Goal: Check status: Check status

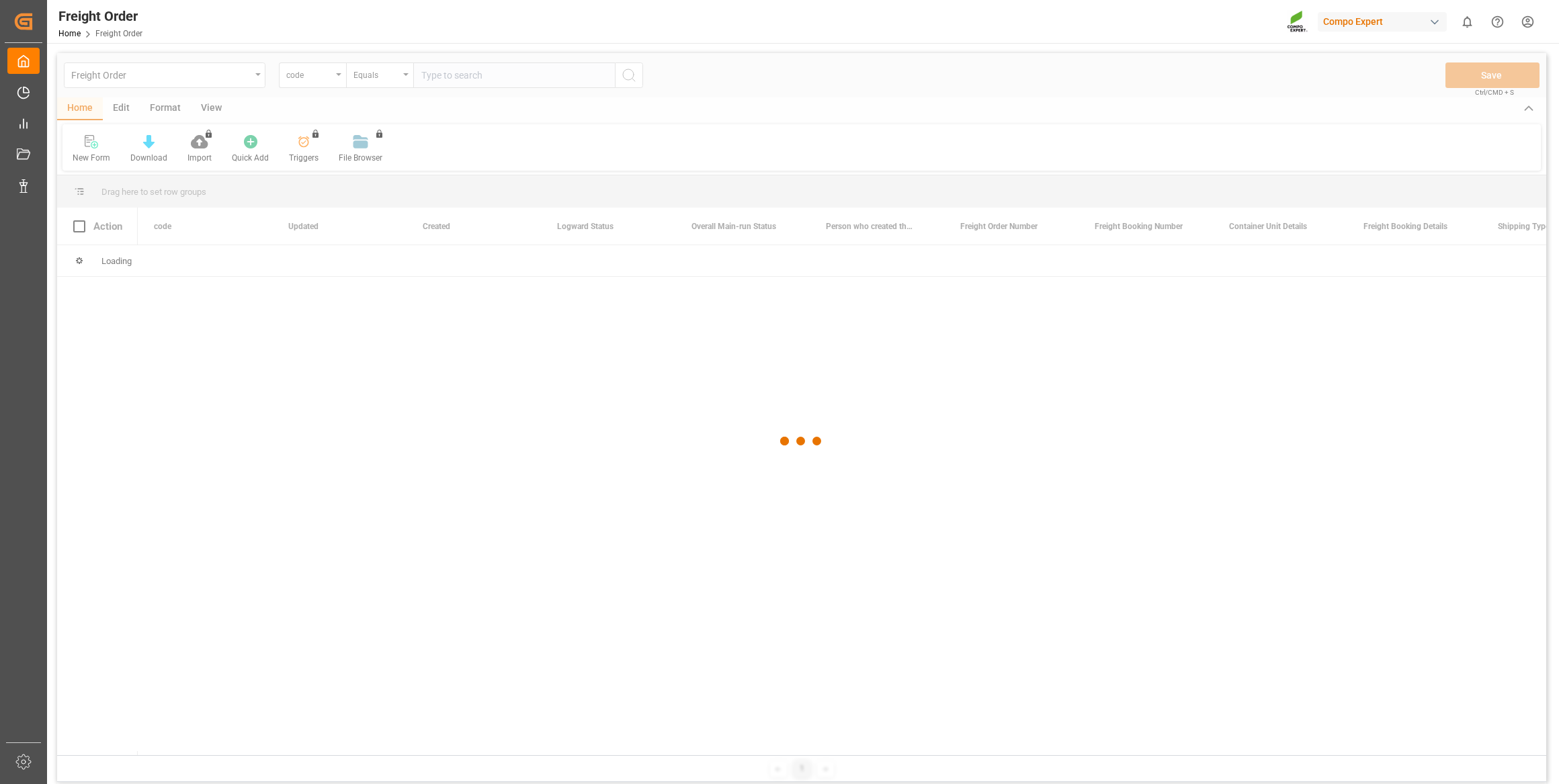
click at [302, 80] on div at bounding box center [801, 441] width 1489 height 776
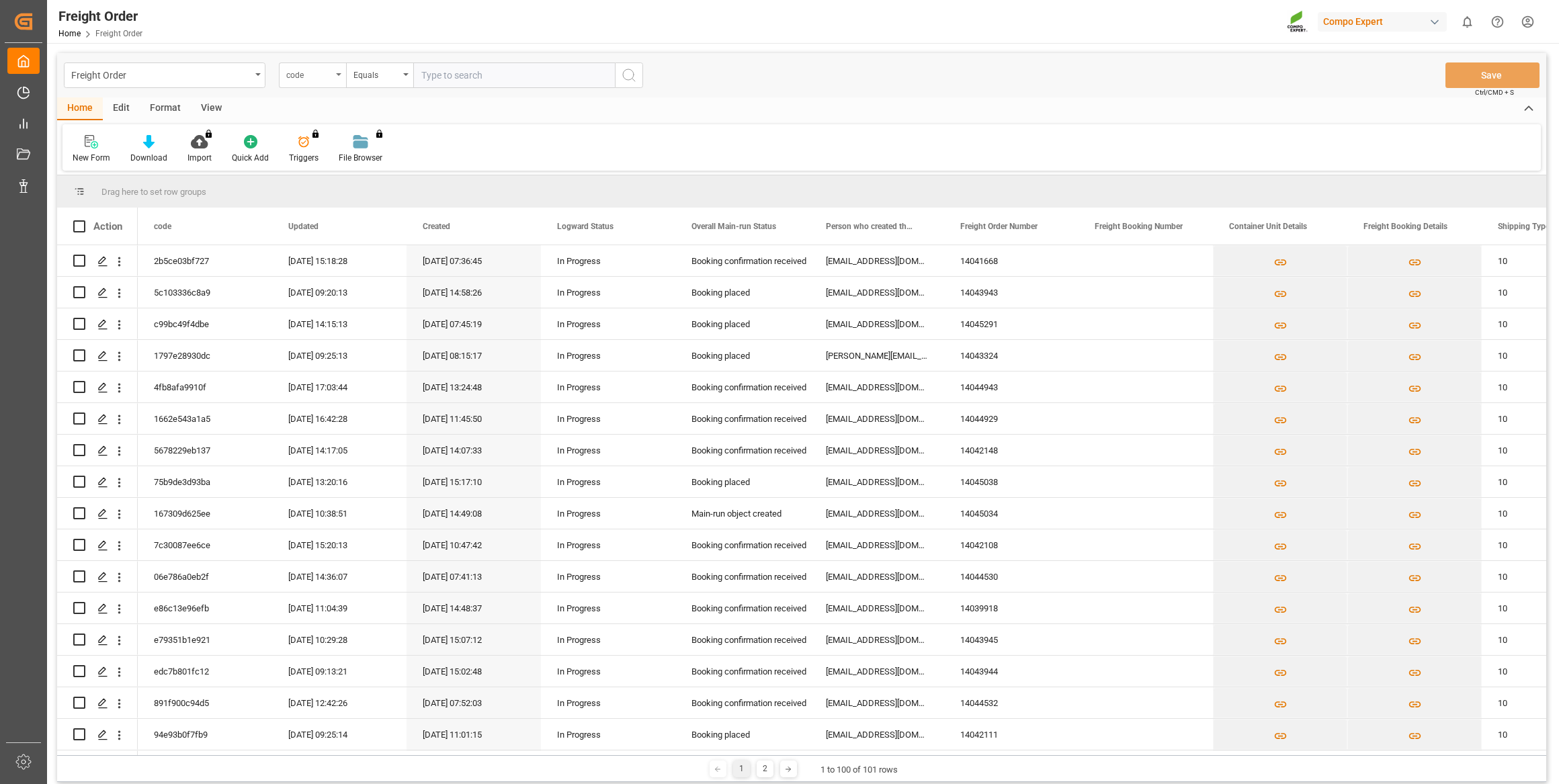
click at [303, 78] on div "code" at bounding box center [309, 74] width 46 height 16
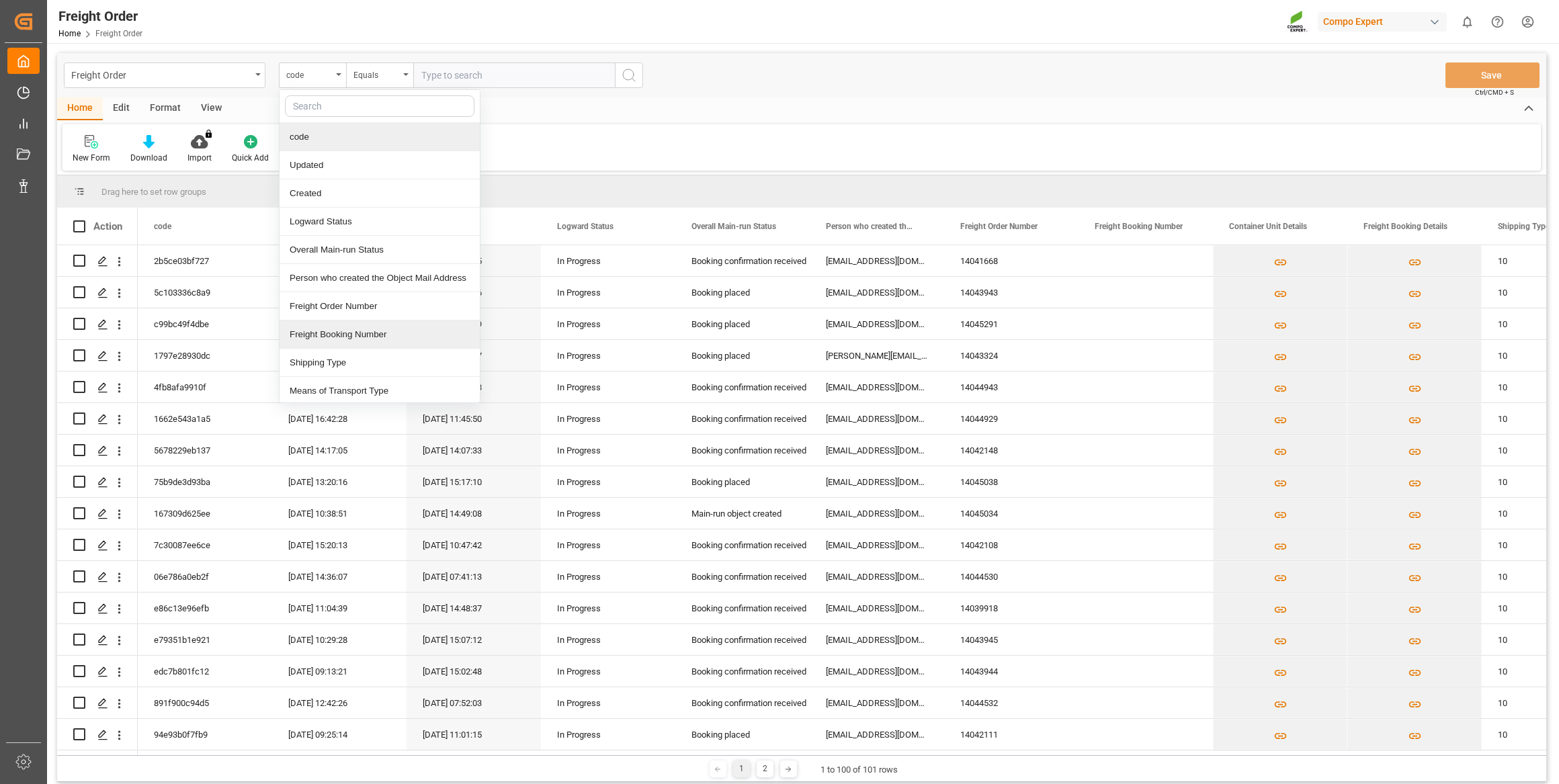
click at [344, 332] on div "Freight Booking Number" at bounding box center [380, 334] width 200 height 29
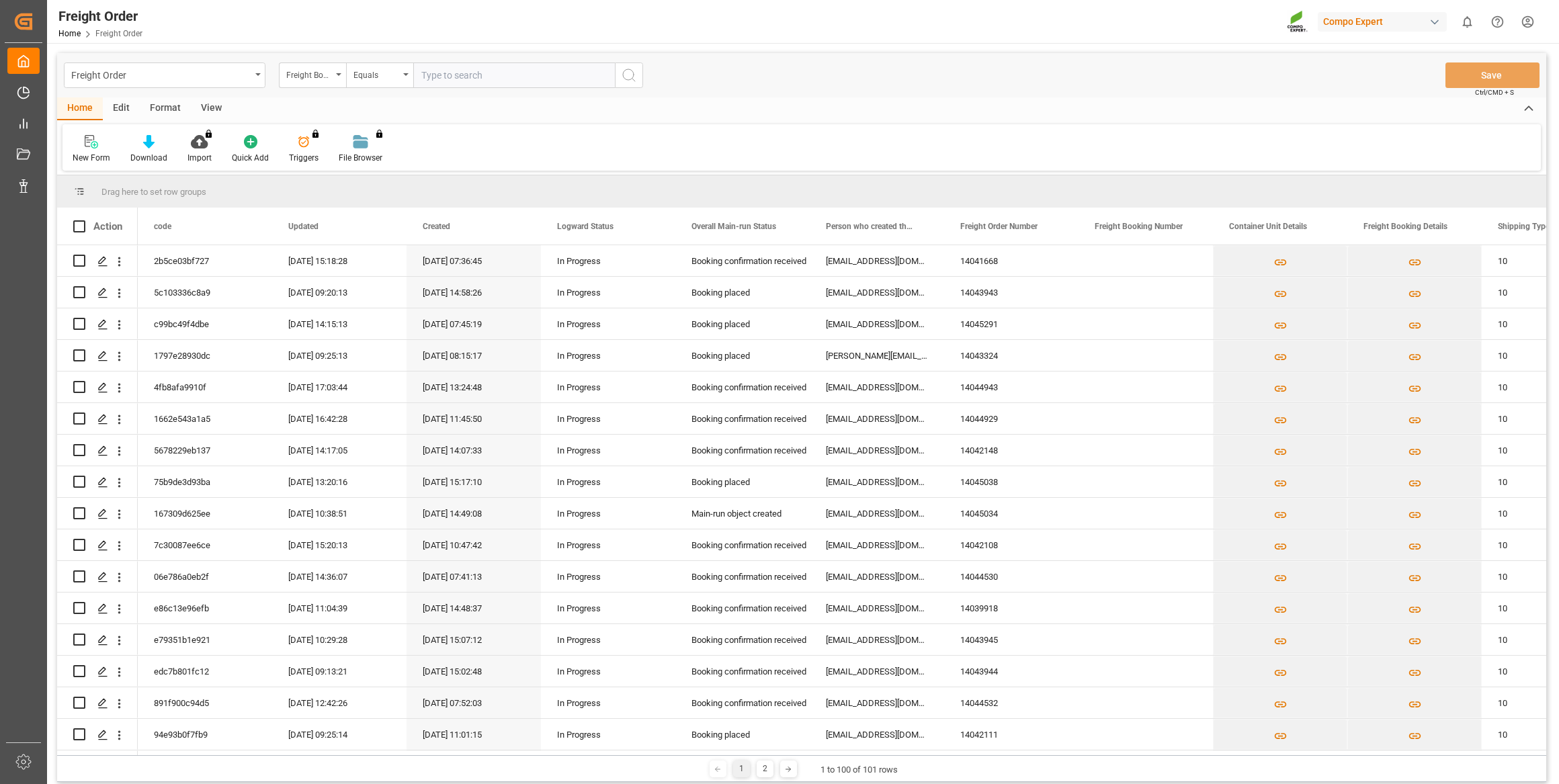
click at [454, 73] on input "text" at bounding box center [514, 75] width 202 height 26
paste input "6200000635"
type input "6200000635"
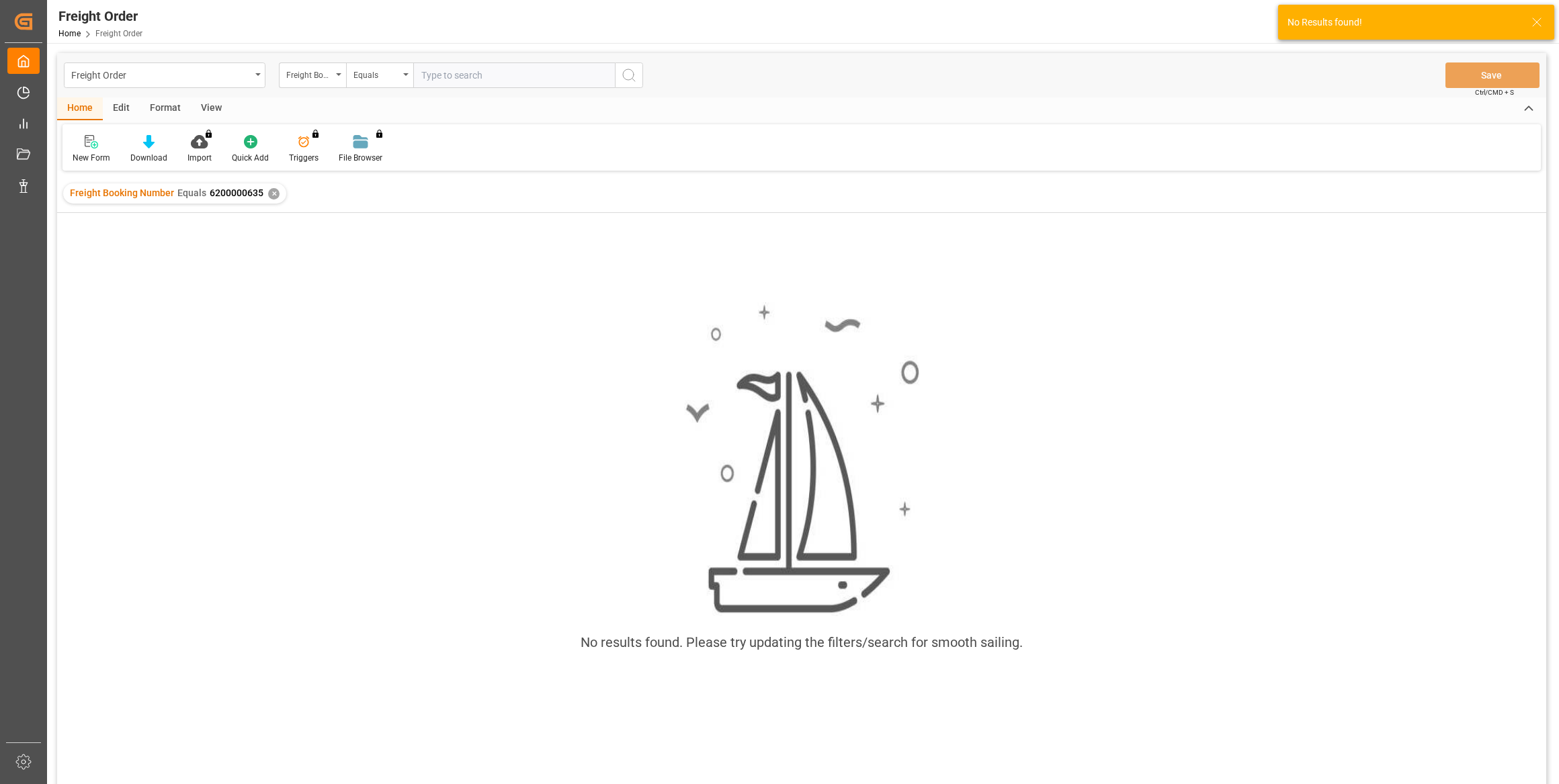
click at [275, 192] on div "✕" at bounding box center [274, 194] width 12 height 12
